Goal: Task Accomplishment & Management: Use online tool/utility

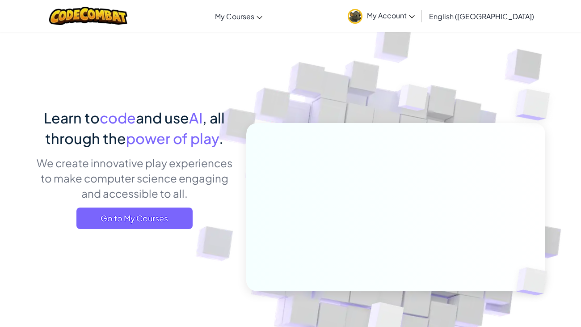
click at [419, 10] on link "My Account" at bounding box center [381, 16] width 76 height 28
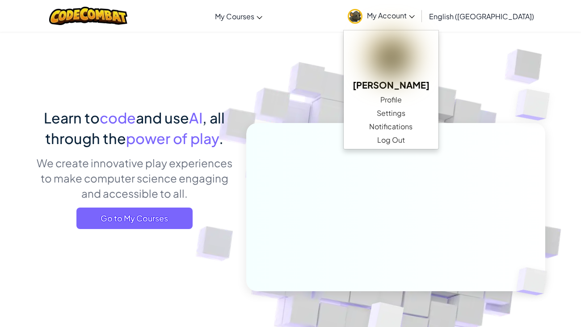
click at [300, 61] on img at bounding box center [390, 197] width 497 height 497
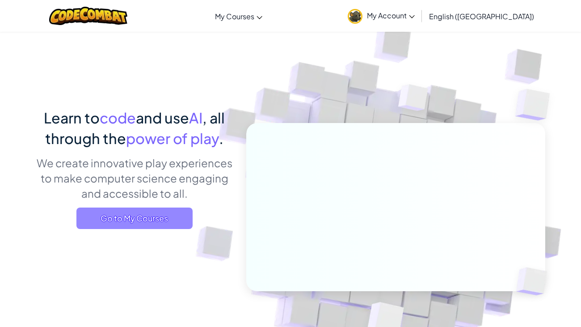
click at [155, 215] on span "Go to My Courses" at bounding box center [134, 217] width 116 height 21
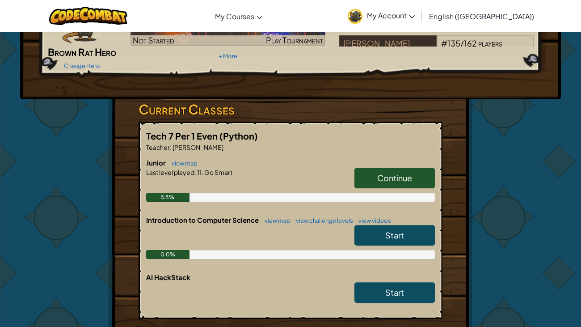
scroll to position [70, 0]
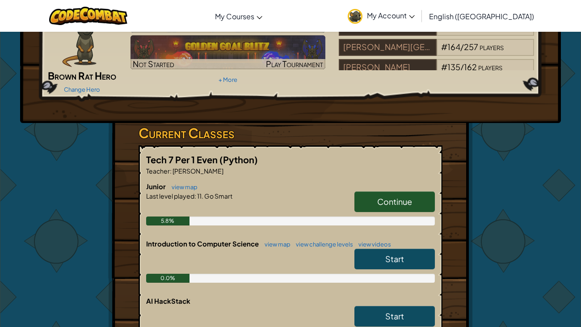
click at [390, 200] on span "Continue" at bounding box center [394, 201] width 35 height 10
click at [390, 143] on h3 "Current Classes" at bounding box center [291, 133] width 304 height 20
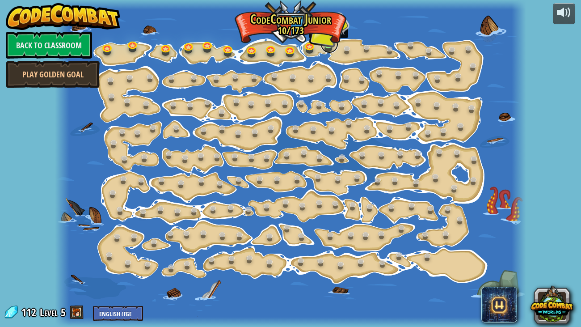
click at [330, 46] on link at bounding box center [330, 44] width 18 height 18
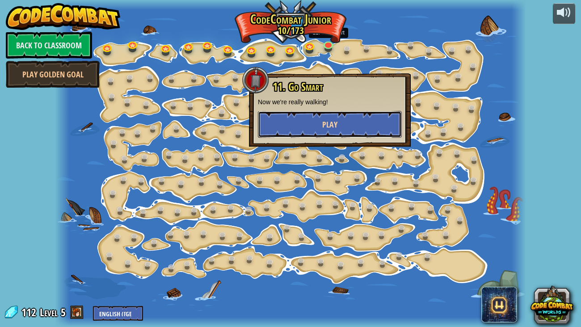
click at [336, 125] on span "Play" at bounding box center [329, 124] width 15 height 11
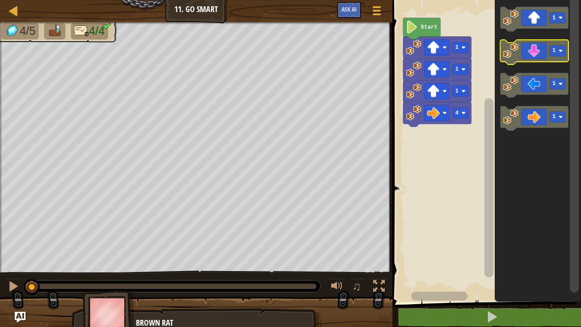
click at [525, 46] on icon "Blockly Workspace" at bounding box center [534, 52] width 68 height 25
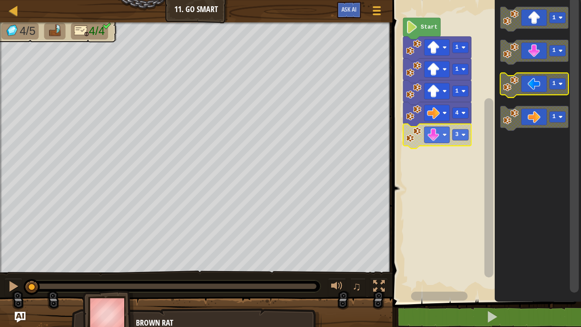
click at [539, 85] on icon "Blockly Workspace" at bounding box center [534, 85] width 68 height 25
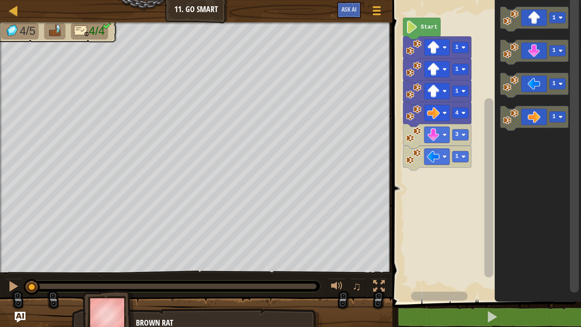
click at [412, 30] on image "Blockly Workspace" at bounding box center [412, 27] width 12 height 13
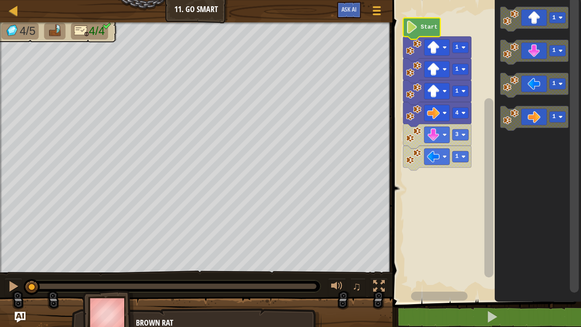
click at [412, 30] on image "Blockly Workspace" at bounding box center [412, 27] width 12 height 13
